Goal: Information Seeking & Learning: Learn about a topic

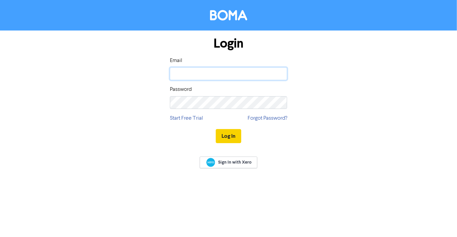
type input "[EMAIL_ADDRESS][DOMAIN_NAME]"
click at [232, 134] on button "Log In" at bounding box center [228, 136] width 25 height 14
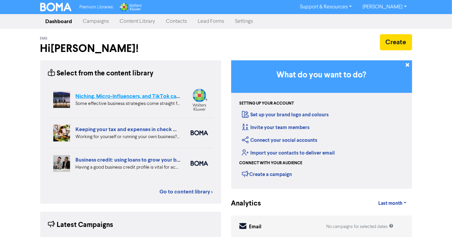
click at [137, 96] on link "Niching, Micro-Influencers, and TikTok can grow your business" at bounding box center [151, 96] width 151 height 7
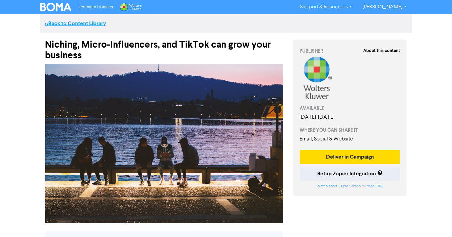
click at [83, 23] on link "<< Back to Content Library" at bounding box center [75, 23] width 61 height 7
